Goal: Navigation & Orientation: Find specific page/section

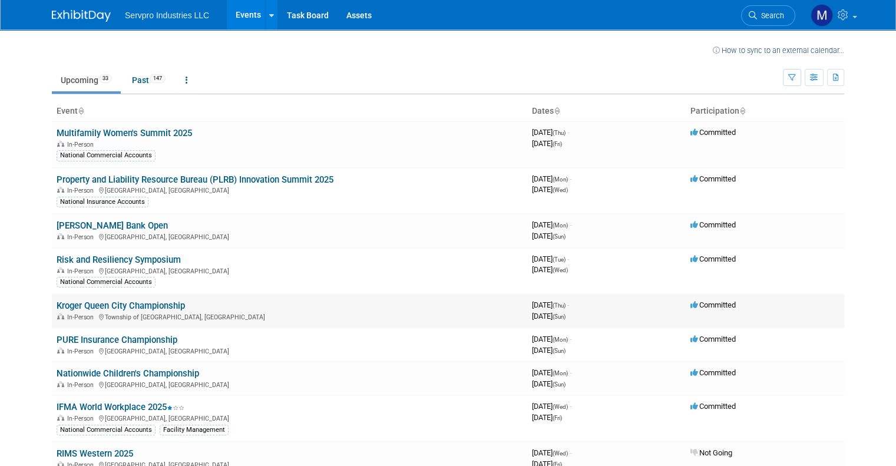
click at [78, 306] on link "Kroger Queen City Championship" at bounding box center [121, 305] width 128 height 11
click at [62, 134] on link "Multifamily Women's Summit 2025" at bounding box center [124, 133] width 135 height 11
click at [72, 224] on link "[PERSON_NAME] Bank Open" at bounding box center [112, 225] width 111 height 11
click at [77, 343] on link "PURE Insurance Championship" at bounding box center [117, 339] width 121 height 11
click at [80, 373] on link "Nationwide Children's Championship" at bounding box center [128, 373] width 143 height 11
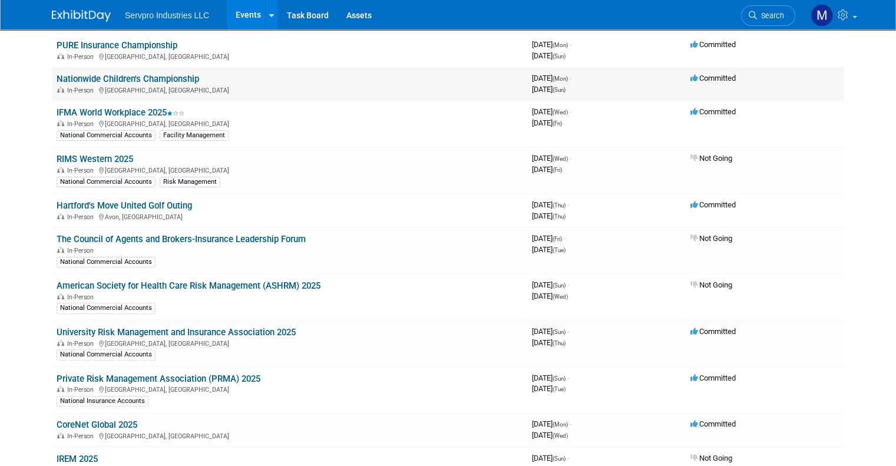
scroll to position [353, 0]
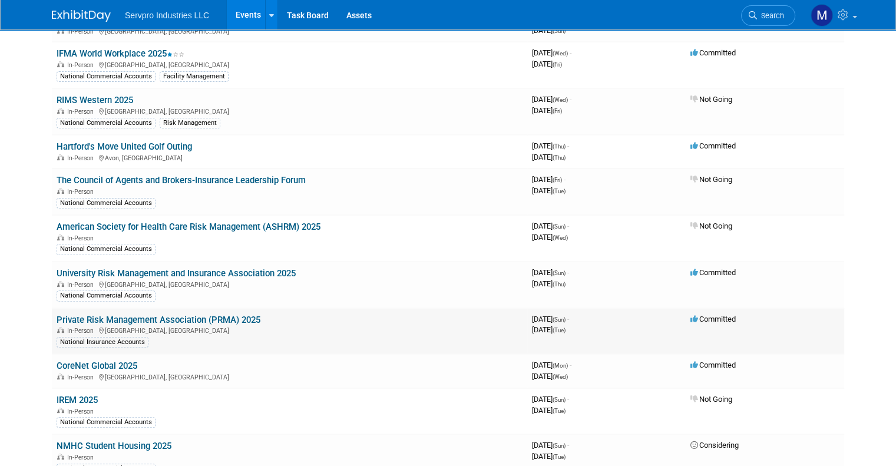
click at [73, 318] on link "Private Risk Management Association (PRMA) 2025" at bounding box center [159, 319] width 204 height 11
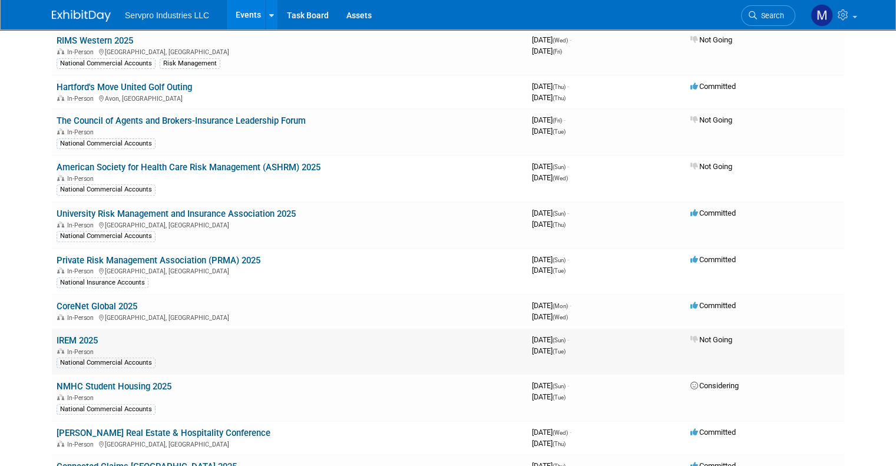
scroll to position [471, 0]
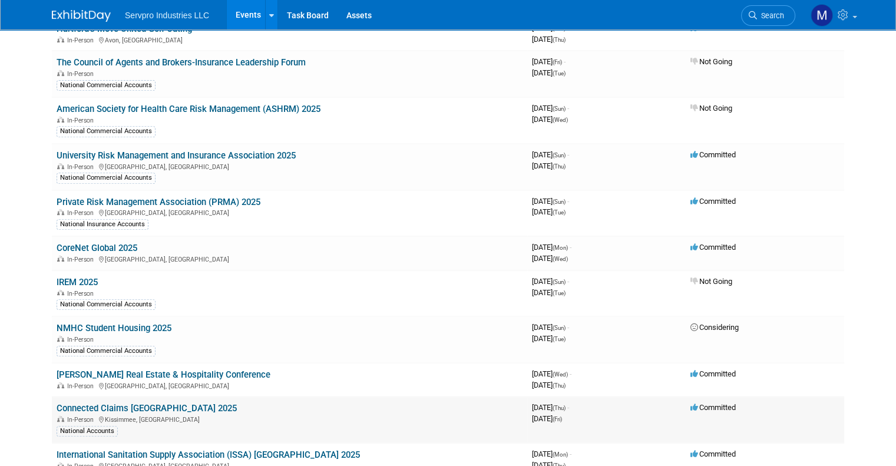
click at [64, 403] on link "Connected Claims [GEOGRAPHIC_DATA] 2025" at bounding box center [147, 408] width 180 height 11
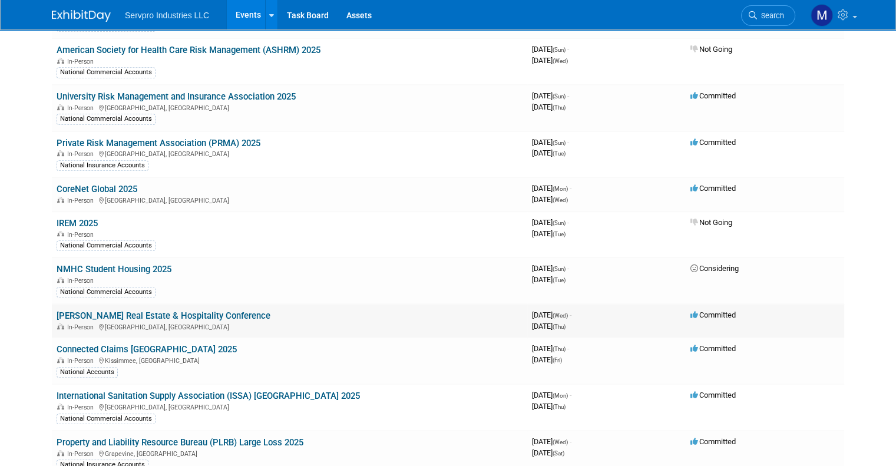
scroll to position [589, 0]
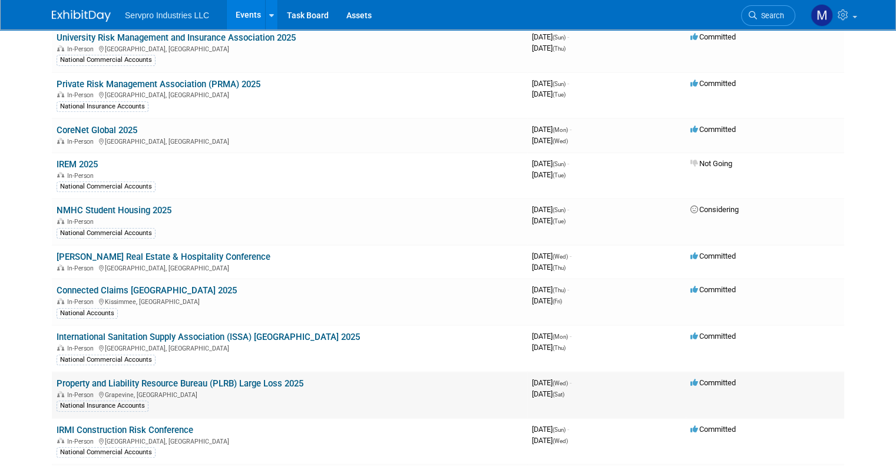
click at [73, 378] on link "Property and Liability Resource Bureau (PLRB) Large Loss 2025" at bounding box center [180, 383] width 247 height 11
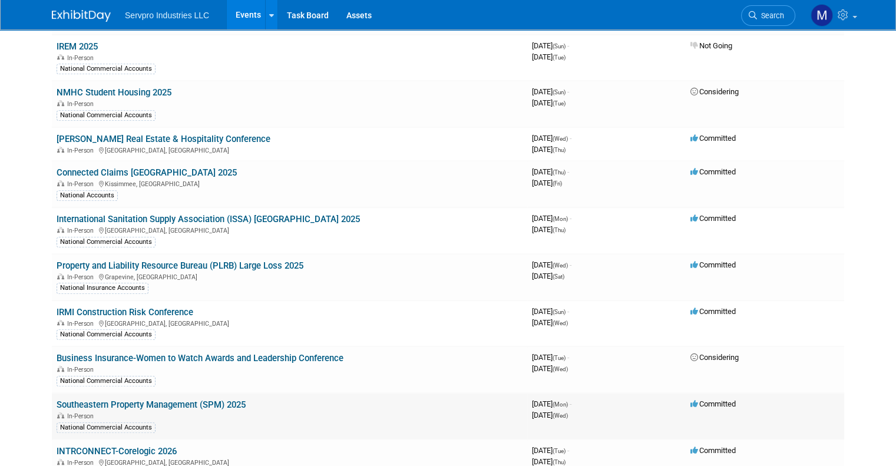
scroll to position [766, 0]
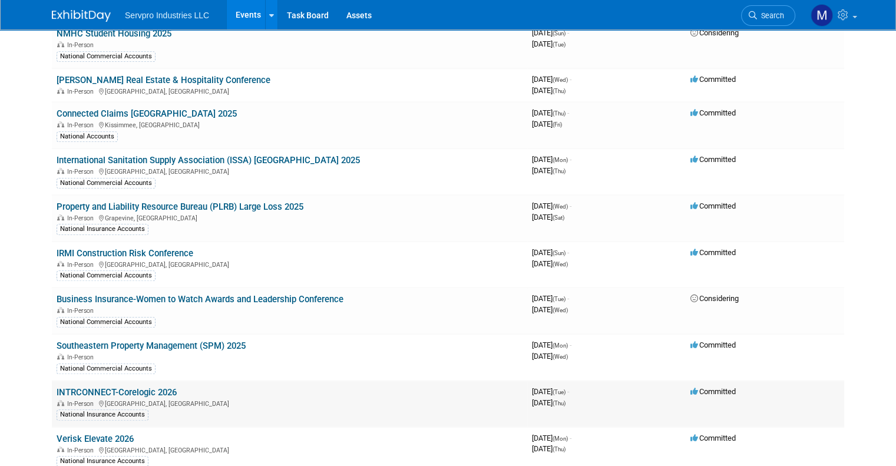
click at [71, 387] on link "INTRCONNECT-Corelogic 2026" at bounding box center [117, 392] width 120 height 11
click at [77, 446] on span "In-Person" at bounding box center [82, 450] width 30 height 8
click at [58, 433] on link "Verisk Elevate 2026" at bounding box center [95, 438] width 77 height 11
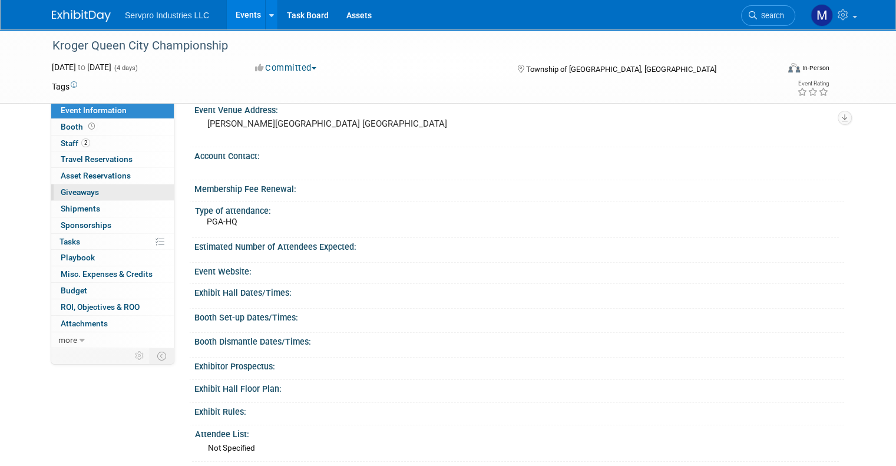
scroll to position [59, 0]
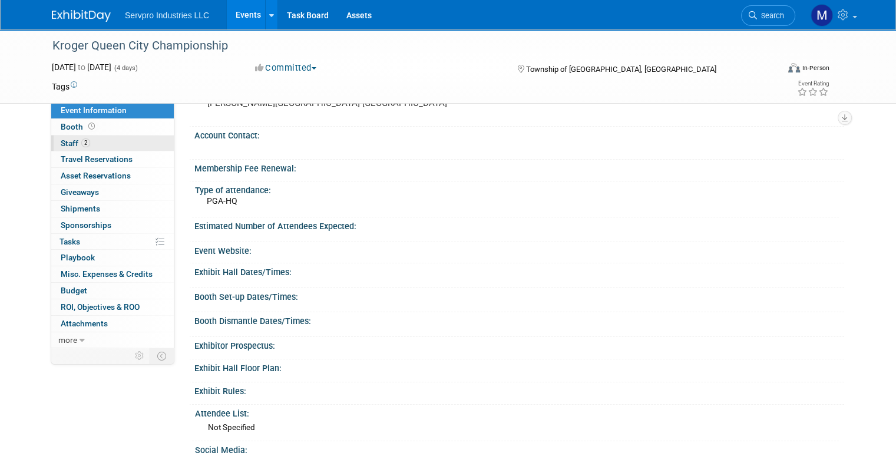
click at [61, 143] on span "Staff 2" at bounding box center [75, 142] width 29 height 9
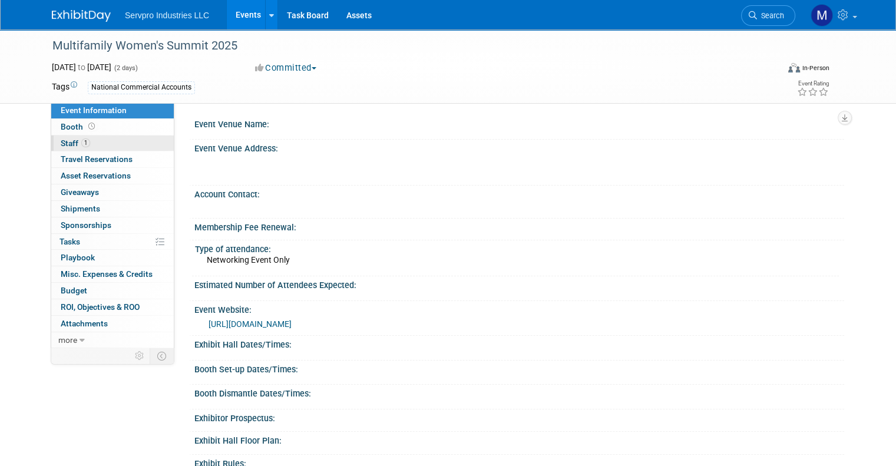
click at [63, 144] on span "Staff 1" at bounding box center [75, 142] width 29 height 9
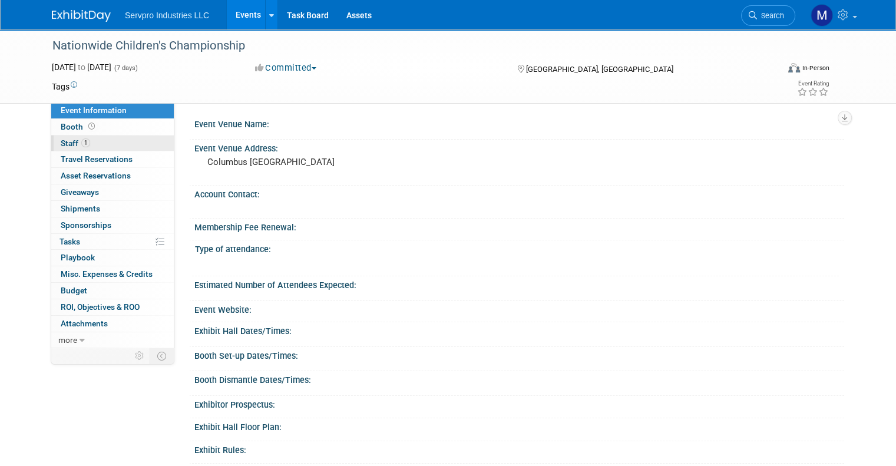
click at [61, 143] on span "Staff 1" at bounding box center [75, 142] width 29 height 9
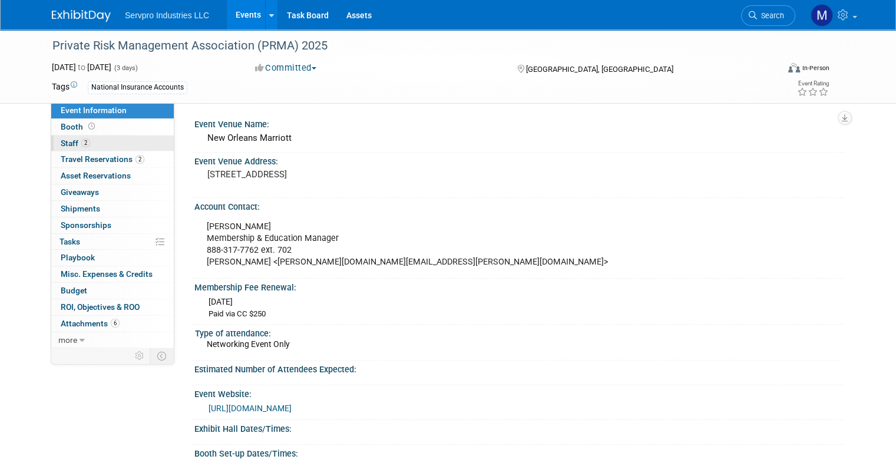
click at [61, 145] on span "Staff 2" at bounding box center [75, 142] width 29 height 9
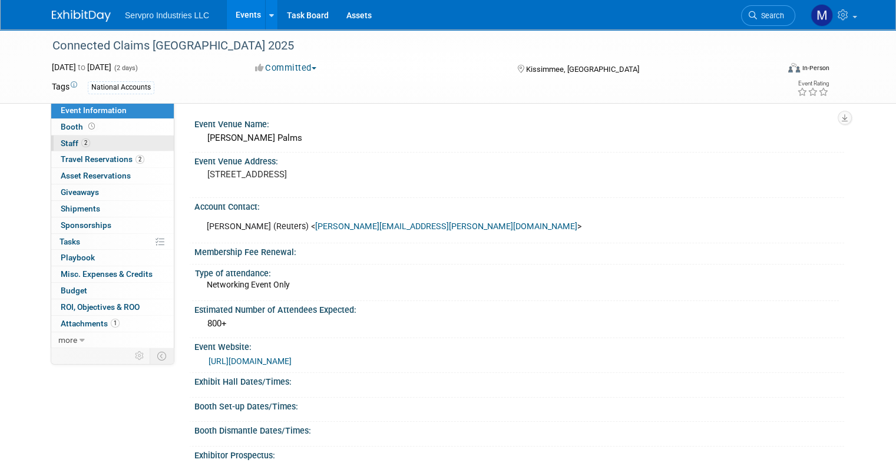
click at [61, 141] on span "Staff 2" at bounding box center [75, 142] width 29 height 9
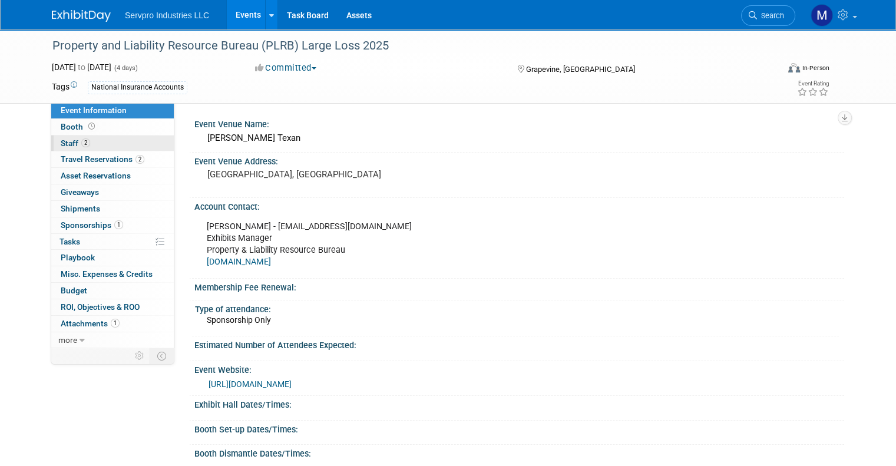
click at [61, 138] on span "Staff 2" at bounding box center [75, 142] width 29 height 9
